Goal: Task Accomplishment & Management: Manage account settings

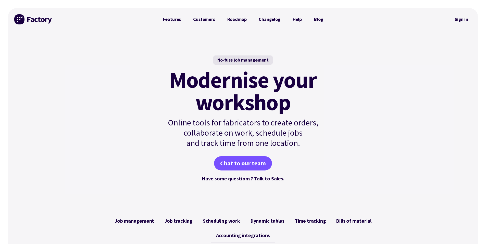
click at [461, 22] on link "Sign in" at bounding box center [461, 20] width 21 height 12
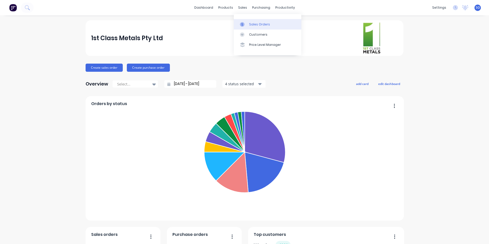
click at [249, 24] on link "Sales Orders" at bounding box center [268, 24] width 68 height 10
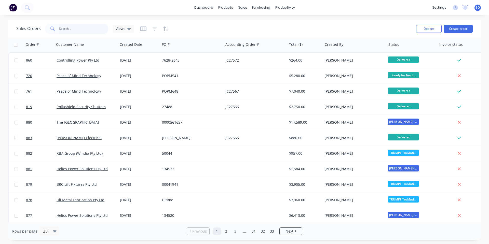
click at [69, 29] on input "text" at bounding box center [84, 29] width 50 height 10
type input "helios"
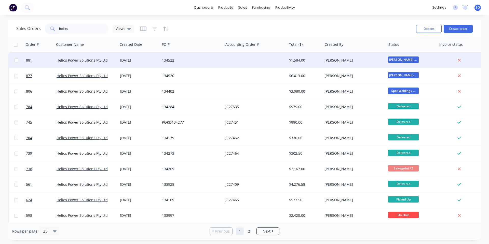
click at [227, 53] on div at bounding box center [255, 60] width 63 height 15
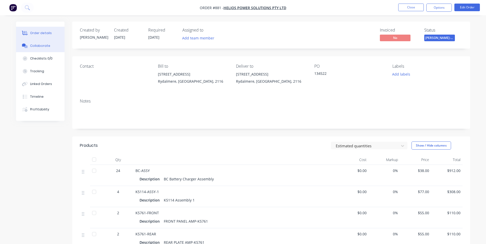
click at [39, 44] on div "Collaborate" at bounding box center [40, 46] width 20 height 5
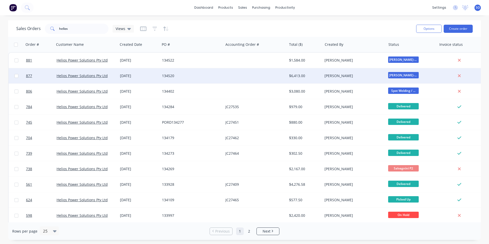
click at [158, 77] on div "[DATE]" at bounding box center [139, 75] width 38 height 5
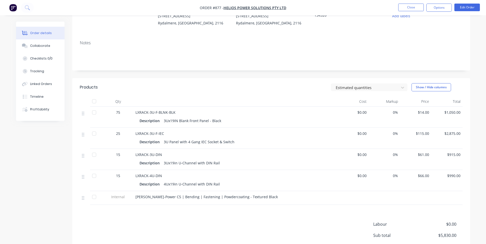
scroll to position [68, 0]
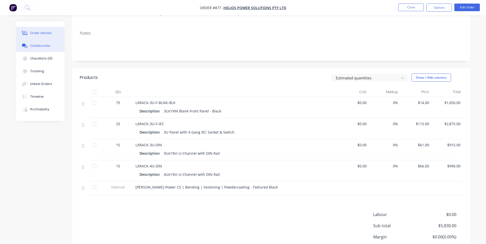
click at [31, 46] on div "Collaborate" at bounding box center [40, 46] width 20 height 5
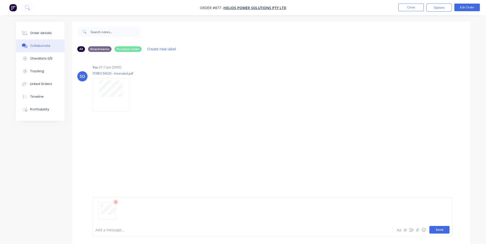
click at [437, 228] on button "Send" at bounding box center [439, 230] width 20 height 8
click at [133, 94] on icon "button" at bounding box center [134, 95] width 2 height 6
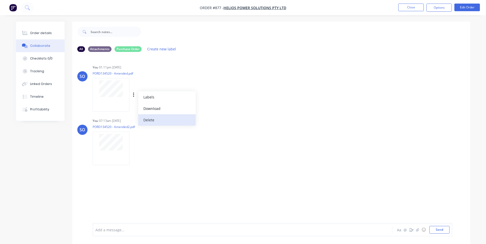
click at [143, 117] on button "Delete" at bounding box center [166, 119] width 57 height 11
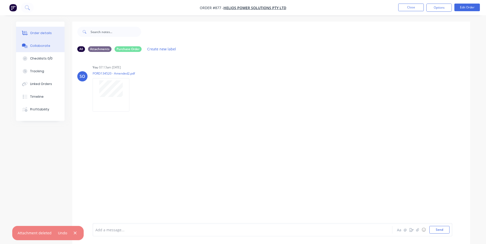
click at [37, 35] on div "Order details" at bounding box center [41, 33] width 22 height 5
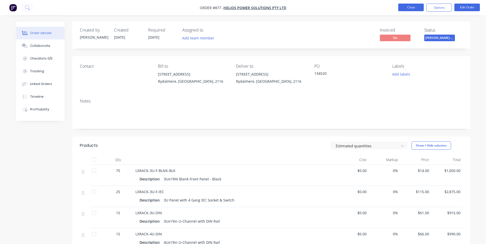
click at [413, 5] on button "Close" at bounding box center [410, 8] width 25 height 8
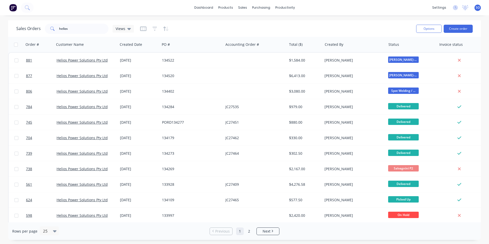
click at [231, 31] on div "Sales Orders helios Views" at bounding box center [214, 28] width 396 height 12
click at [40, 22] on div "Sales Orders helios Views Options Create order" at bounding box center [244, 28] width 473 height 17
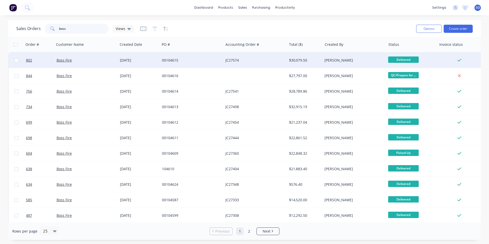
type input "boss"
click at [246, 60] on div "JC27574" at bounding box center [254, 60] width 57 height 5
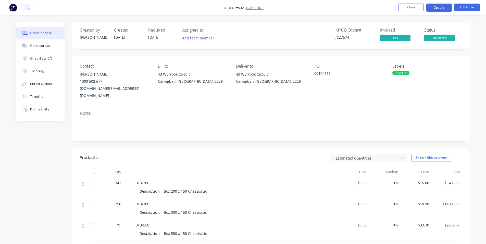
click at [435, 8] on button "Options" at bounding box center [438, 8] width 25 height 8
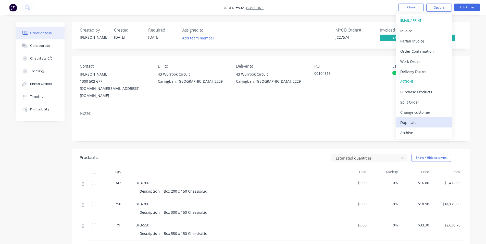
click at [414, 121] on div "Duplicate" at bounding box center [423, 122] width 47 height 7
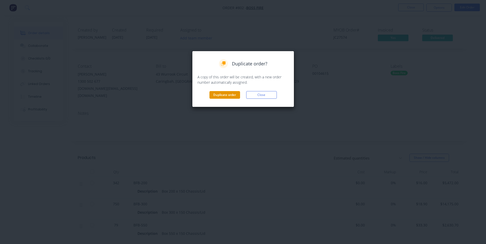
click at [216, 98] on button "Duplicate order" at bounding box center [224, 95] width 31 height 8
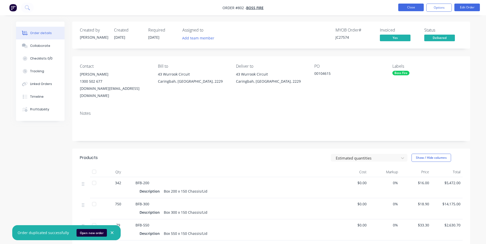
click at [412, 6] on button "Close" at bounding box center [410, 8] width 25 height 8
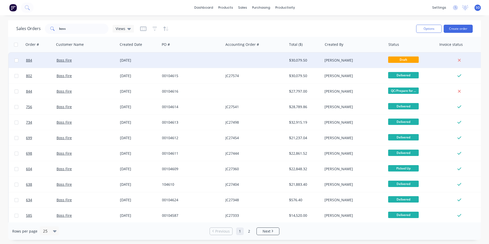
click at [185, 64] on div at bounding box center [191, 60] width 63 height 15
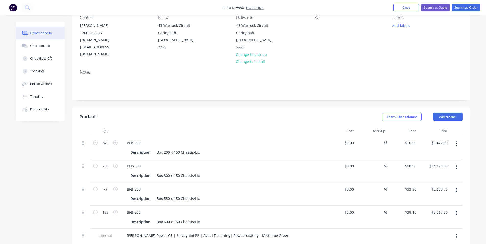
scroll to position [68, 0]
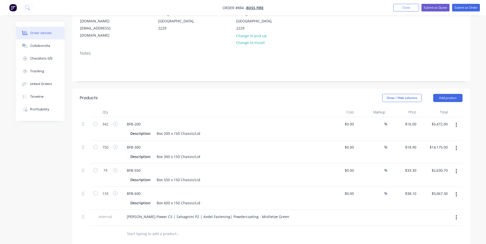
click at [455, 167] on button "button" at bounding box center [456, 171] width 12 height 9
click at [428, 212] on div "Delete" at bounding box center [437, 215] width 39 height 7
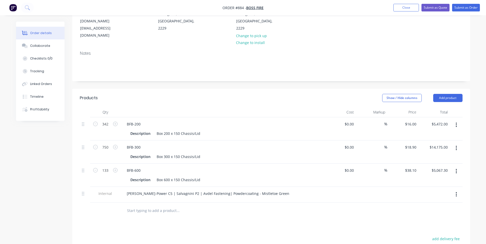
click at [458, 167] on button "button" at bounding box center [456, 171] width 12 height 9
click at [429, 212] on div "Delete" at bounding box center [437, 215] width 39 height 7
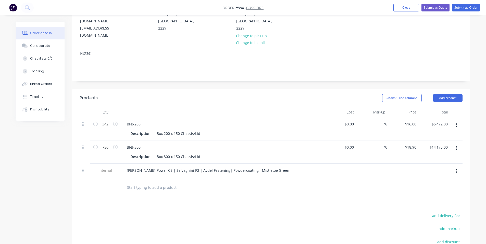
click at [149, 183] on input "text" at bounding box center [178, 188] width 102 height 10
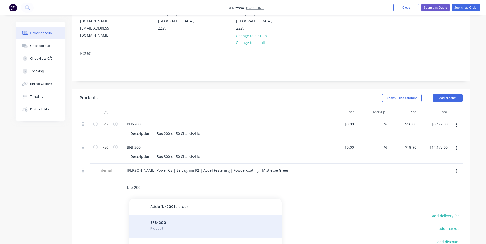
type input "bfb-200"
click at [166, 215] on div "BFB-200 Product" at bounding box center [205, 226] width 153 height 23
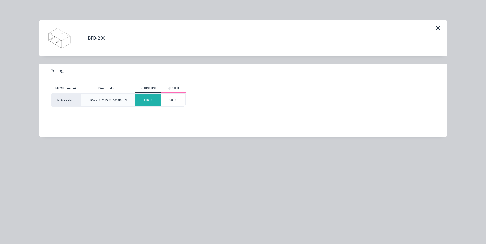
click at [147, 100] on div "$16.00" at bounding box center [148, 100] width 26 height 13
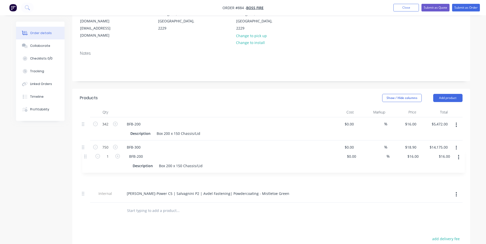
drag, startPoint x: 82, startPoint y: 171, endPoint x: 85, endPoint y: 153, distance: 18.0
click at [85, 153] on div "342 BFB-200 Description Box 200 x 150 Chassis/Lid $0.00 $0.00 % $16.00 $16.00 $…" at bounding box center [271, 159] width 382 height 85
click at [456, 169] on icon "button" at bounding box center [455, 172] width 1 height 6
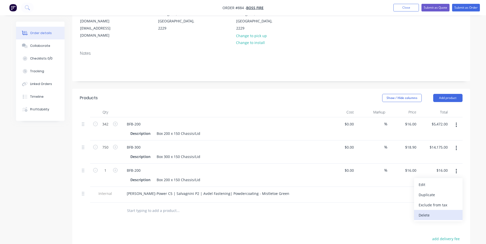
click at [441, 212] on div "Delete" at bounding box center [437, 215] width 39 height 7
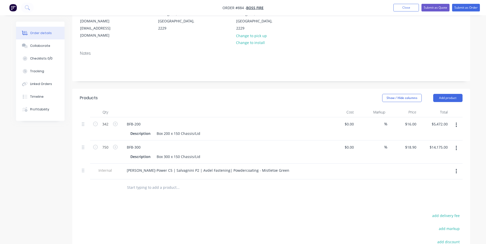
click at [140, 183] on input "text" at bounding box center [178, 188] width 102 height 10
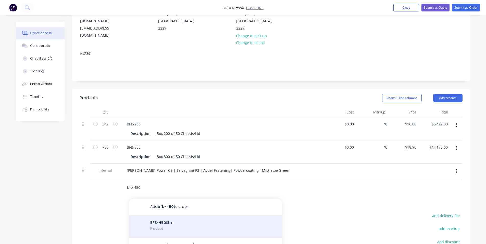
type input "bfb-450"
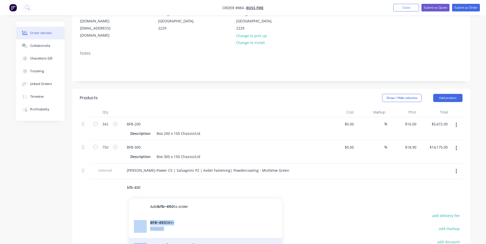
drag, startPoint x: 190, startPoint y: 208, endPoint x: 191, endPoint y: 233, distance: 25.8
click at [191, 234] on div "Add bfb-450 to order BFB-450 Slim Product BFB-450 (450 x 150 x 270) Product BFB…" at bounding box center [205, 246] width 153 height 94
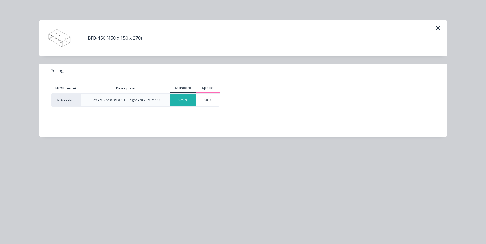
click at [181, 101] on div "$25.50" at bounding box center [183, 100] width 26 height 13
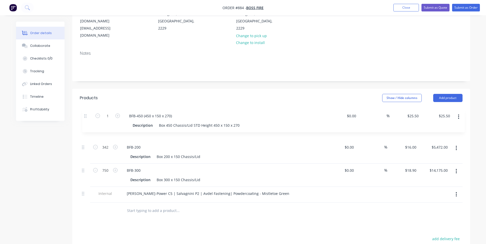
drag, startPoint x: 85, startPoint y: 173, endPoint x: 87, endPoint y: 115, distance: 57.6
click at [87, 117] on div "342 BFB-200 Description Box 200 x 150 Chassis/Lid $0.00 $0.00 % $16.00 $16.00 $…" at bounding box center [271, 159] width 382 height 85
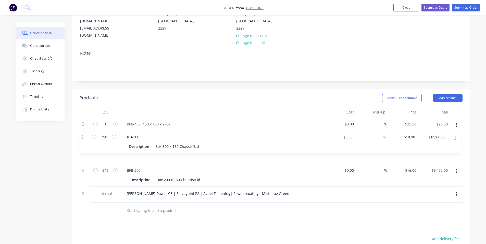
drag, startPoint x: 82, startPoint y: 159, endPoint x: 81, endPoint y: 136, distance: 22.2
click at [81, 136] on div "1 BFB-450 (450 x 150 x 270) Description Box 450 Chassis/Lid STD Height 450 x 15…" at bounding box center [271, 159] width 382 height 85
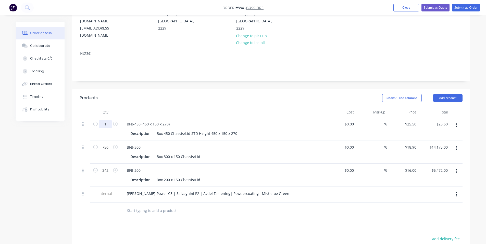
click at [106, 121] on input "1" at bounding box center [105, 125] width 13 height 8
type input "300"
type input "$7,650.00"
click at [106, 144] on input "750" at bounding box center [105, 148] width 13 height 8
type input "600"
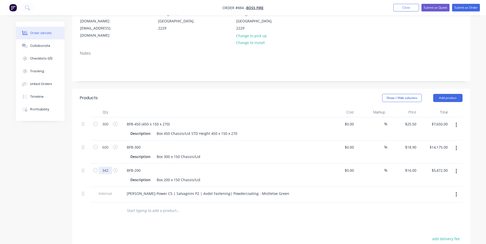
type input "$11,340.00"
click at [101, 167] on input "342" at bounding box center [105, 171] width 13 height 8
type input "200"
type input "$3,200.00"
click at [228, 94] on div "Show / Hide columns Add product" at bounding box center [311, 98] width 301 height 8
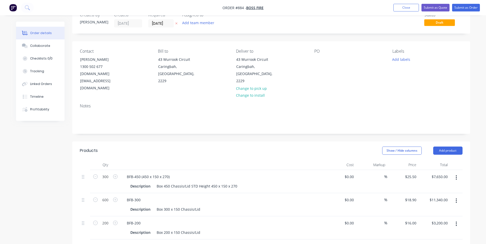
scroll to position [0, 0]
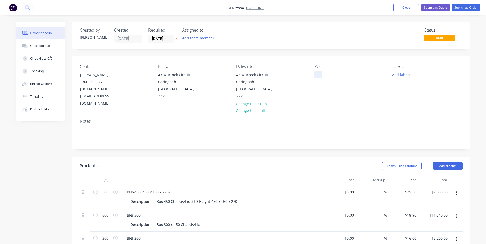
click at [319, 74] on div at bounding box center [318, 74] width 8 height 7
click at [317, 115] on div "Notes" at bounding box center [271, 132] width 398 height 34
click at [407, 73] on button "Add labels" at bounding box center [400, 74] width 23 height 7
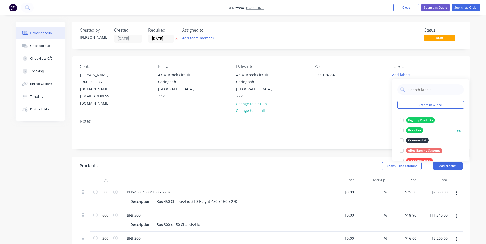
click at [415, 132] on div "Boss Fire" at bounding box center [414, 131] width 17 height 6
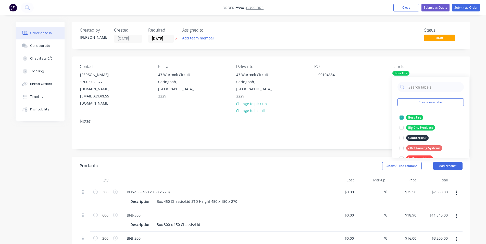
click at [339, 90] on div "PO 00104634" at bounding box center [349, 85] width 70 height 43
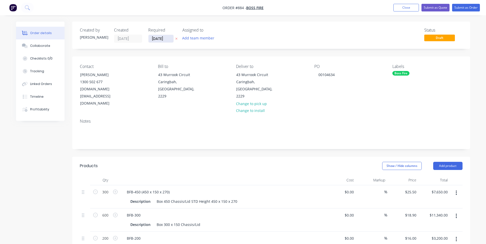
click at [171, 40] on input "[DATE]" at bounding box center [160, 39] width 25 height 8
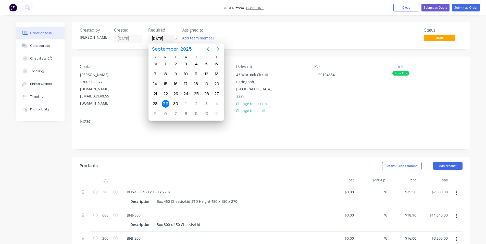
click at [217, 47] on icon "Next page" at bounding box center [218, 49] width 6 height 6
click at [208, 47] on icon "Previous page" at bounding box center [208, 49] width 6 height 6
click at [205, 103] on div "3" at bounding box center [206, 104] width 8 height 8
type input "[DATE]"
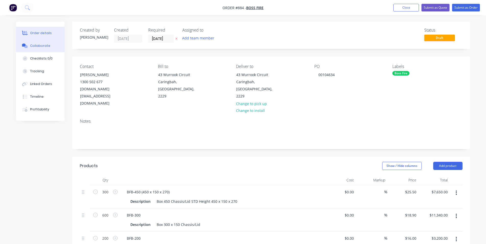
click at [51, 43] on button "Collaborate" at bounding box center [40, 46] width 48 height 13
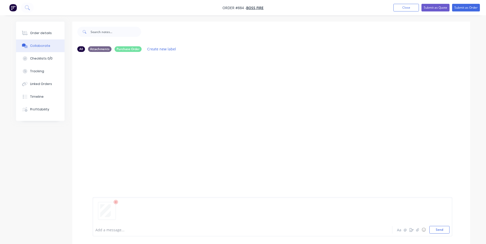
drag, startPoint x: 441, startPoint y: 228, endPoint x: 346, endPoint y: 189, distance: 103.3
click at [440, 228] on button "Send" at bounding box center [439, 230] width 20 height 8
click at [31, 33] on div "Order details" at bounding box center [41, 33] width 22 height 5
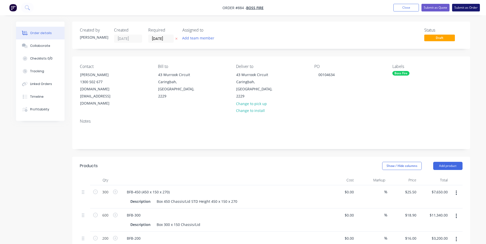
click at [467, 9] on button "Submit as Order" at bounding box center [466, 8] width 28 height 8
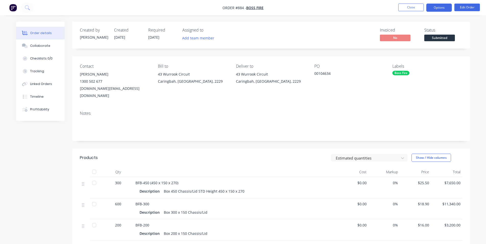
click at [441, 9] on button "Options" at bounding box center [438, 8] width 25 height 8
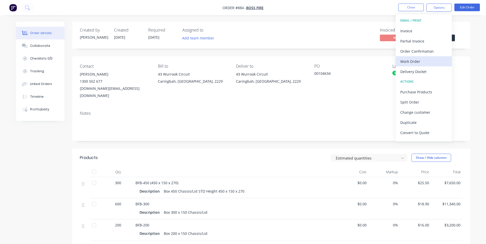
click at [415, 64] on div "Work Order" at bounding box center [423, 61] width 47 height 7
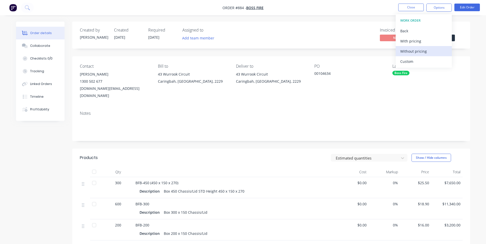
click at [415, 52] on div "Without pricing" at bounding box center [423, 51] width 47 height 7
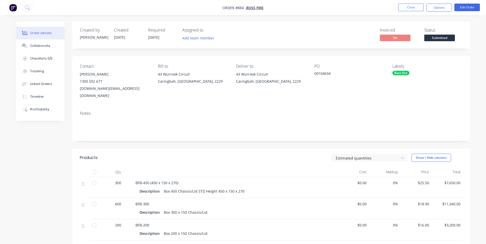
click at [282, 28] on div "Invoiced No Status Submitted" at bounding box center [347, 35] width 229 height 15
click at [206, 107] on div "Notes" at bounding box center [271, 124] width 398 height 34
click at [407, 10] on button "Close" at bounding box center [410, 8] width 25 height 8
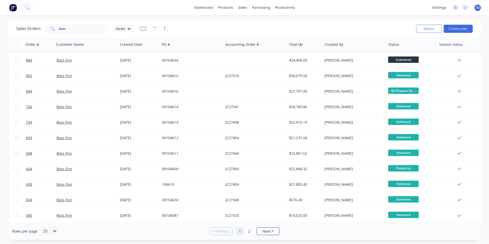
click at [303, 28] on div "Sales Orders boss Views" at bounding box center [214, 28] width 396 height 12
click at [468, 29] on button "Create order" at bounding box center [458, 29] width 29 height 8
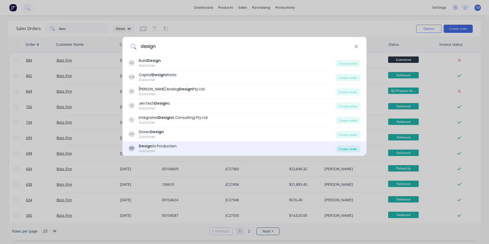
type input "design"
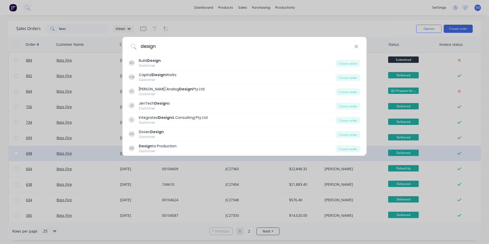
click at [355, 146] on div "Create order" at bounding box center [348, 149] width 25 height 7
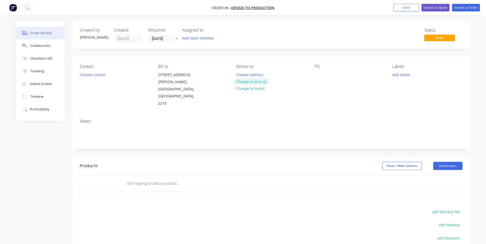
click at [244, 80] on button "Change to pick up" at bounding box center [251, 81] width 36 height 7
click at [239, 81] on button "Change to delivery" at bounding box center [251, 81] width 37 height 7
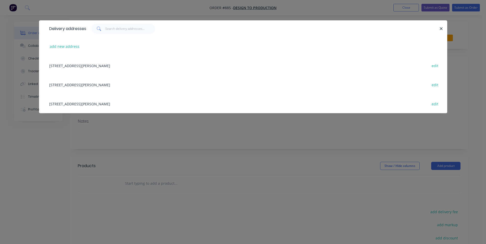
click at [96, 69] on div "[STREET_ADDRESS][PERSON_NAME] edit" at bounding box center [243, 65] width 392 height 19
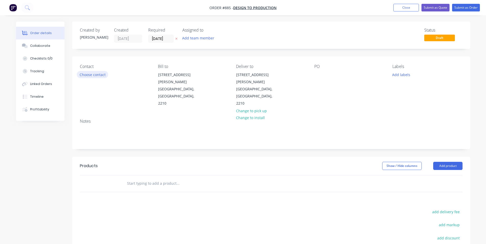
click at [97, 73] on button "Choose contact" at bounding box center [92, 74] width 31 height 7
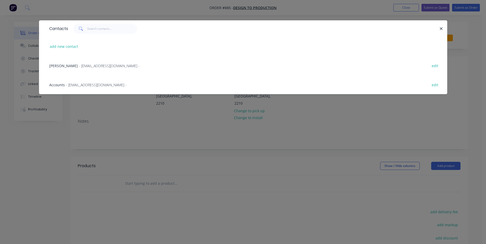
click at [97, 66] on span "- [EMAIL_ADDRESS][DOMAIN_NAME] -" at bounding box center [109, 65] width 61 height 5
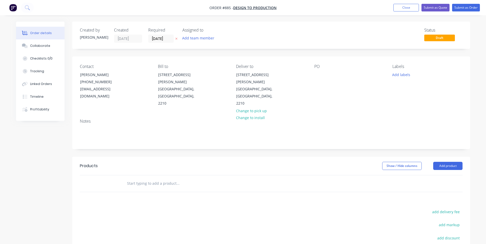
click at [319, 79] on div "PO" at bounding box center [349, 85] width 70 height 43
click at [318, 74] on div at bounding box center [318, 74] width 8 height 7
click at [315, 83] on div "PO 03826" at bounding box center [349, 85] width 70 height 43
click at [154, 40] on input "[DATE]" at bounding box center [160, 39] width 25 height 8
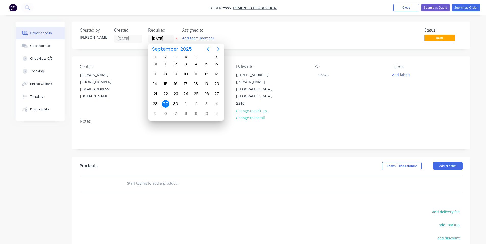
click at [220, 50] on icon "Next page" at bounding box center [218, 49] width 6 height 6
click at [176, 93] on div "21" at bounding box center [176, 94] width 8 height 8
type input "[DATE]"
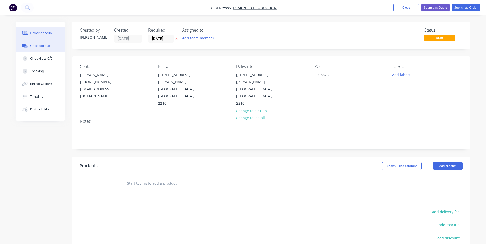
click at [49, 44] on button "Collaborate" at bounding box center [40, 46] width 48 height 13
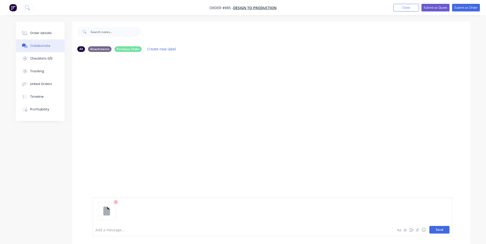
drag, startPoint x: 441, startPoint y: 230, endPoint x: 372, endPoint y: 224, distance: 68.8
click at [441, 230] on button "Send" at bounding box center [439, 230] width 20 height 8
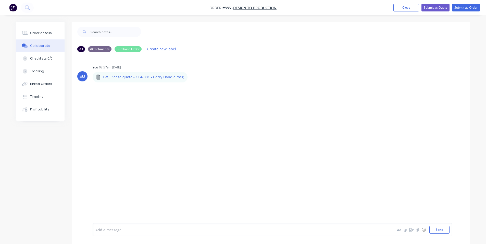
click at [171, 230] on div at bounding box center [228, 230] width 265 height 5
click at [41, 41] on button "Collaborate" at bounding box center [40, 46] width 48 height 13
click at [46, 34] on div "Order details" at bounding box center [41, 33] width 22 height 5
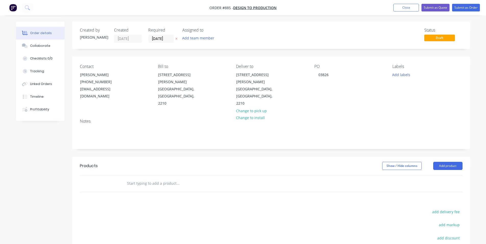
click at [249, 134] on div "Notes" at bounding box center [271, 132] width 398 height 34
drag, startPoint x: 153, startPoint y: 162, endPoint x: 154, endPoint y: 170, distance: 8.3
click at [154, 176] on div at bounding box center [213, 184] width 184 height 17
click at [154, 179] on input "text" at bounding box center [178, 184] width 102 height 10
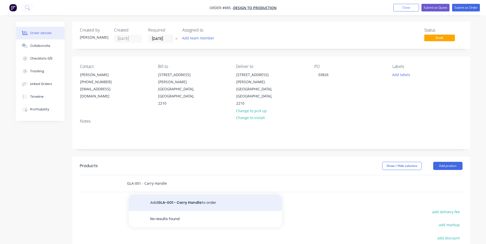
type input "GLA-001 - Carry Handle"
click at [153, 195] on button "Add GLA-001 - Carry Handle to order" at bounding box center [205, 203] width 153 height 16
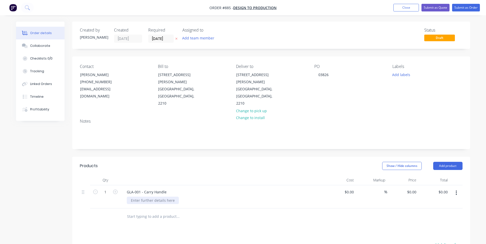
click at [152, 197] on div at bounding box center [153, 200] width 52 height 7
drag, startPoint x: 223, startPoint y: 156, endPoint x: 400, endPoint y: 196, distance: 180.8
click at [224, 157] on header "Products Show / Hide columns Add product" at bounding box center [271, 166] width 398 height 18
click at [102, 189] on input "1" at bounding box center [105, 193] width 13 height 8
type input "4"
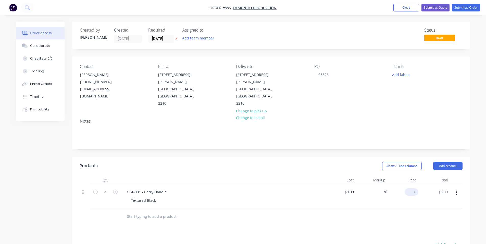
click at [417, 189] on div "0 $0.00" at bounding box center [412, 192] width 12 height 7
type input "$80.00"
type input "$320.00"
click at [375, 162] on div "Show / Hide columns Add product" at bounding box center [311, 166] width 301 height 8
drag, startPoint x: 444, startPoint y: 148, endPoint x: 444, endPoint y: 157, distance: 8.7
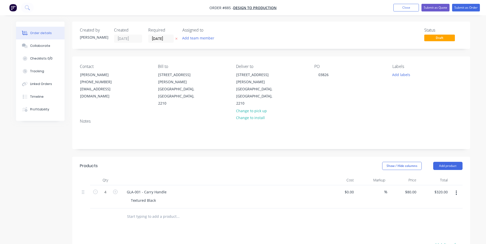
click at [445, 162] on button "Add product" at bounding box center [447, 166] width 29 height 8
click at [433, 235] on button "Notes (Internal)" at bounding box center [438, 240] width 48 height 10
click at [141, 212] on div at bounding box center [141, 215] width 37 height 7
click at [201, 159] on div "Products Show / Hide columns Add product Qty Cost Markup Price Total 4 GLA-001 …" at bounding box center [271, 199] width 398 height 84
click at [456, 6] on button "Submit as Order" at bounding box center [466, 8] width 28 height 8
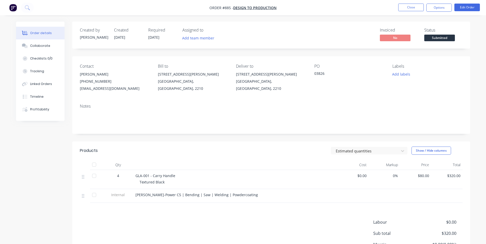
click at [453, 39] on span "Submitted" at bounding box center [439, 38] width 31 height 6
click at [317, 92] on div "PO 03826" at bounding box center [349, 78] width 70 height 28
click at [449, 37] on span "Submitted" at bounding box center [439, 38] width 31 height 6
drag, startPoint x: 334, startPoint y: 83, endPoint x: 363, endPoint y: 75, distance: 30.7
click at [341, 83] on div "PO 03826" at bounding box center [349, 78] width 70 height 28
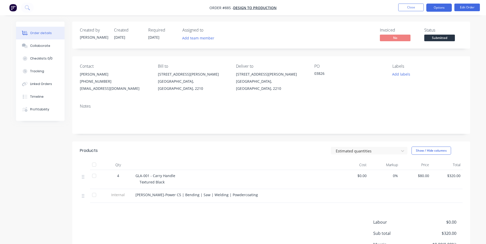
click at [440, 8] on button "Options" at bounding box center [438, 8] width 25 height 8
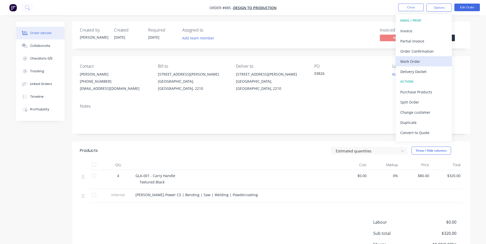
click at [414, 62] on div "Work Order" at bounding box center [423, 61] width 47 height 7
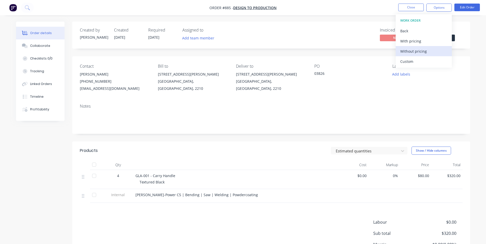
click at [411, 53] on div "Without pricing" at bounding box center [423, 51] width 47 height 7
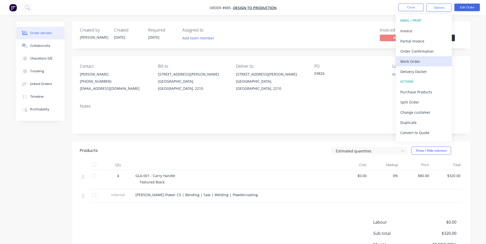
click at [400, 65] on div "Work Order" at bounding box center [423, 61] width 47 height 7
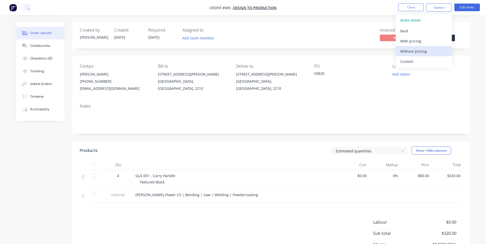
click at [399, 55] on button "Without pricing" at bounding box center [423, 51] width 56 height 10
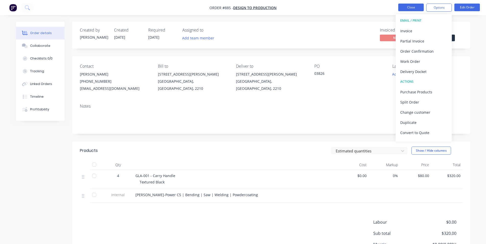
click at [411, 9] on button "Close" at bounding box center [410, 8] width 25 height 8
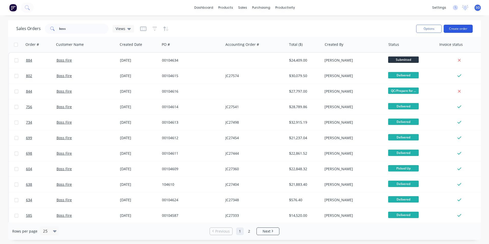
click at [452, 27] on button "Create order" at bounding box center [458, 29] width 29 height 8
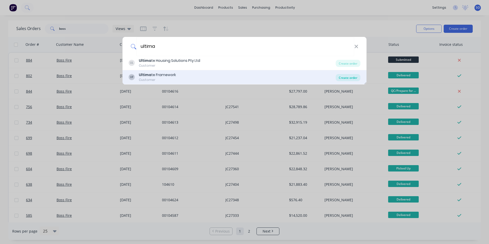
type input "ultima"
click at [351, 79] on div "Create order" at bounding box center [348, 77] width 25 height 7
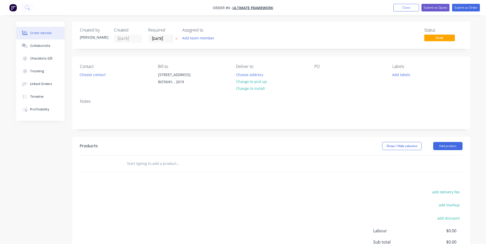
click at [211, 82] on div "Bill to [STREET_ADDRESS], , 2019" at bounding box center [193, 75] width 70 height 23
click at [170, 77] on div "[STREET_ADDRESS]" at bounding box center [179, 74] width 42 height 7
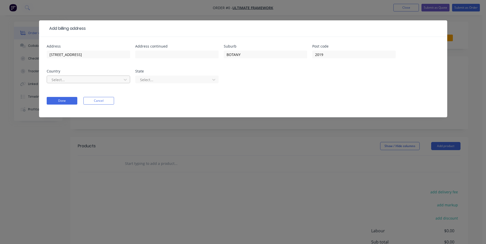
click at [101, 78] on div at bounding box center [85, 80] width 68 height 6
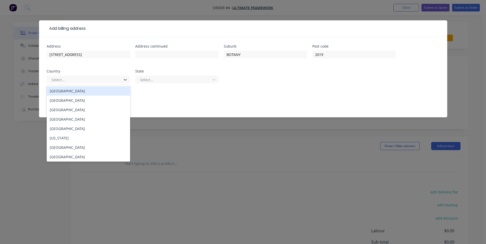
drag, startPoint x: 103, startPoint y: 88, endPoint x: 116, endPoint y: 86, distance: 13.7
click at [103, 88] on div "[GEOGRAPHIC_DATA]" at bounding box center [88, 90] width 83 height 9
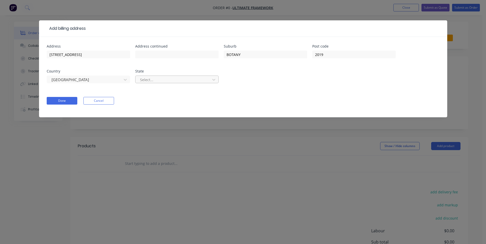
click at [151, 78] on div at bounding box center [173, 80] width 68 height 6
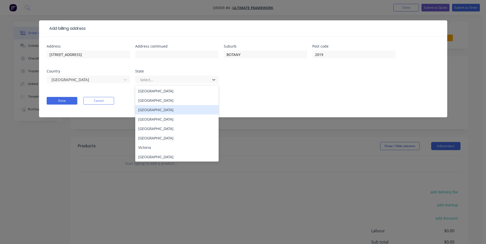
click at [155, 104] on div "[GEOGRAPHIC_DATA]" at bounding box center [176, 100] width 83 height 9
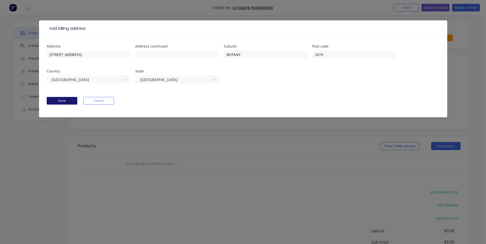
click at [70, 100] on button "Done" at bounding box center [62, 101] width 31 height 8
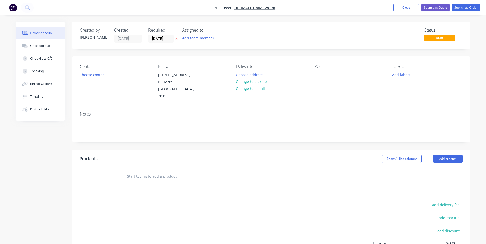
drag, startPoint x: 254, startPoint y: 82, endPoint x: 98, endPoint y: 80, distance: 156.0
click at [240, 84] on button "Change to pick up" at bounding box center [251, 81] width 36 height 7
click at [97, 75] on button "Choose contact" at bounding box center [92, 74] width 31 height 7
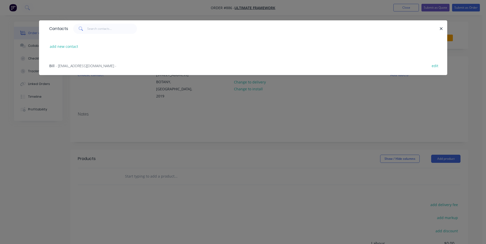
click at [91, 67] on div "Bill - [EMAIL_ADDRESS][DOMAIN_NAME] - edit" at bounding box center [243, 65] width 392 height 19
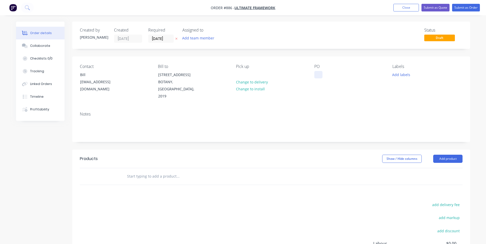
drag, startPoint x: 307, startPoint y: 78, endPoint x: 314, endPoint y: 76, distance: 6.9
click at [310, 78] on div "Contact [PERSON_NAME] [PERSON_NAME][EMAIL_ADDRESS][DOMAIN_NAME] Bill to [STREET…" at bounding box center [271, 82] width 398 height 51
click at [316, 76] on div at bounding box center [318, 74] width 8 height 7
click at [150, 37] on input "[DATE]" at bounding box center [160, 39] width 25 height 8
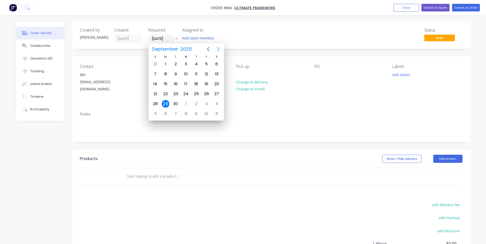
click at [221, 48] on button "Next page" at bounding box center [218, 49] width 10 height 10
click at [177, 92] on div "21" at bounding box center [176, 94] width 8 height 8
type input "[DATE]"
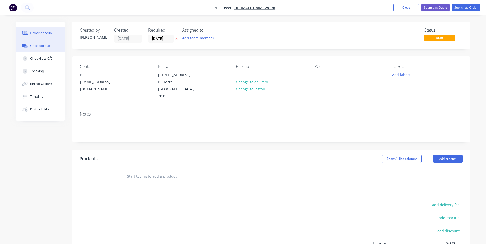
click at [33, 48] on button "Collaborate" at bounding box center [40, 46] width 48 height 13
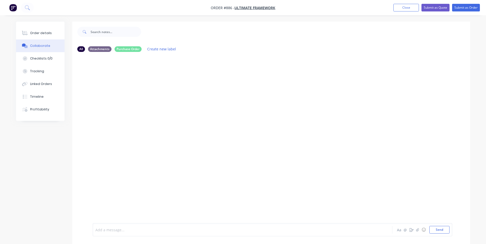
click at [141, 230] on div at bounding box center [228, 230] width 265 height 5
click at [38, 33] on div "Order details" at bounding box center [41, 33] width 22 height 5
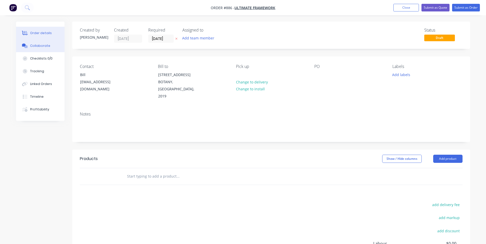
click at [34, 44] on div "Collaborate" at bounding box center [40, 46] width 20 height 5
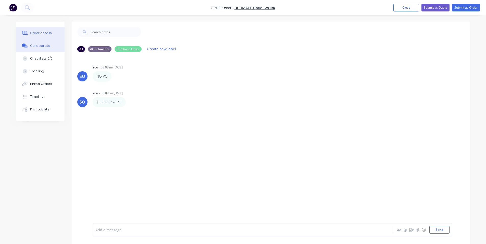
click at [46, 32] on div "Order details" at bounding box center [41, 33] width 22 height 5
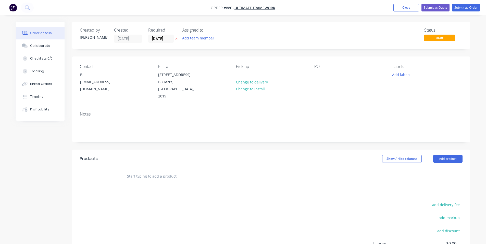
click at [183, 172] on input "text" at bounding box center [178, 177] width 102 height 10
click at [318, 76] on div at bounding box center [318, 74] width 8 height 7
click at [328, 85] on div "PO Bill" at bounding box center [349, 82] width 70 height 36
click at [398, 73] on button "Add labels" at bounding box center [400, 74] width 23 height 7
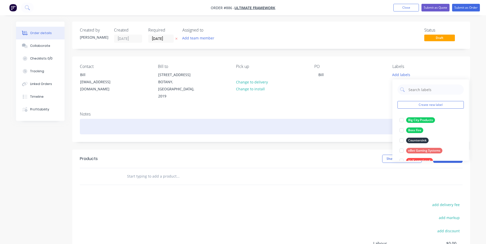
drag, startPoint x: 345, startPoint y: 111, endPoint x: 334, endPoint y: 116, distance: 12.2
click at [346, 111] on div "Notes" at bounding box center [271, 125] width 398 height 34
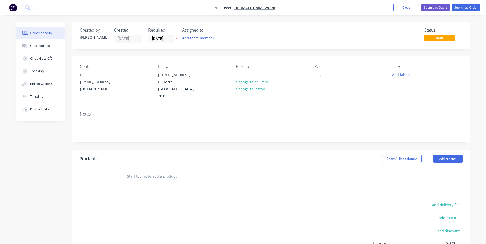
click at [160, 178] on div "Products Show / Hide columns Add product add delivery fee add markup add discou…" at bounding box center [271, 229] width 398 height 158
click at [176, 172] on input "text" at bounding box center [178, 177] width 102 height 10
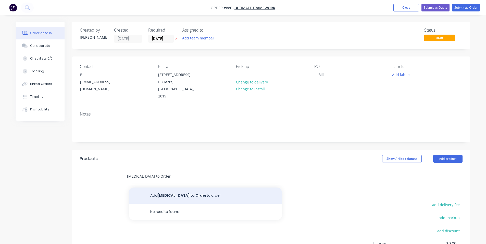
type input "[MEDICAL_DATA] to Order"
click at [170, 188] on button "Add [MEDICAL_DATA] to Order to order" at bounding box center [205, 196] width 153 height 16
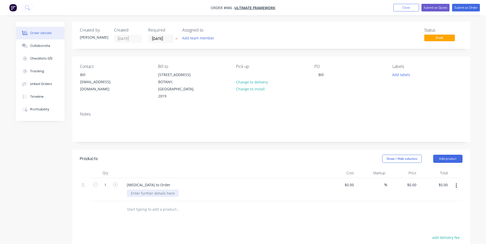
click at [147, 190] on div at bounding box center [153, 193] width 52 height 7
click at [192, 211] on div "Products Show / Hide columns Add product Qty Cost Markup Price Total 1 [MEDICAL…" at bounding box center [271, 245] width 398 height 191
